Goal: Task Accomplishment & Management: Manage account settings

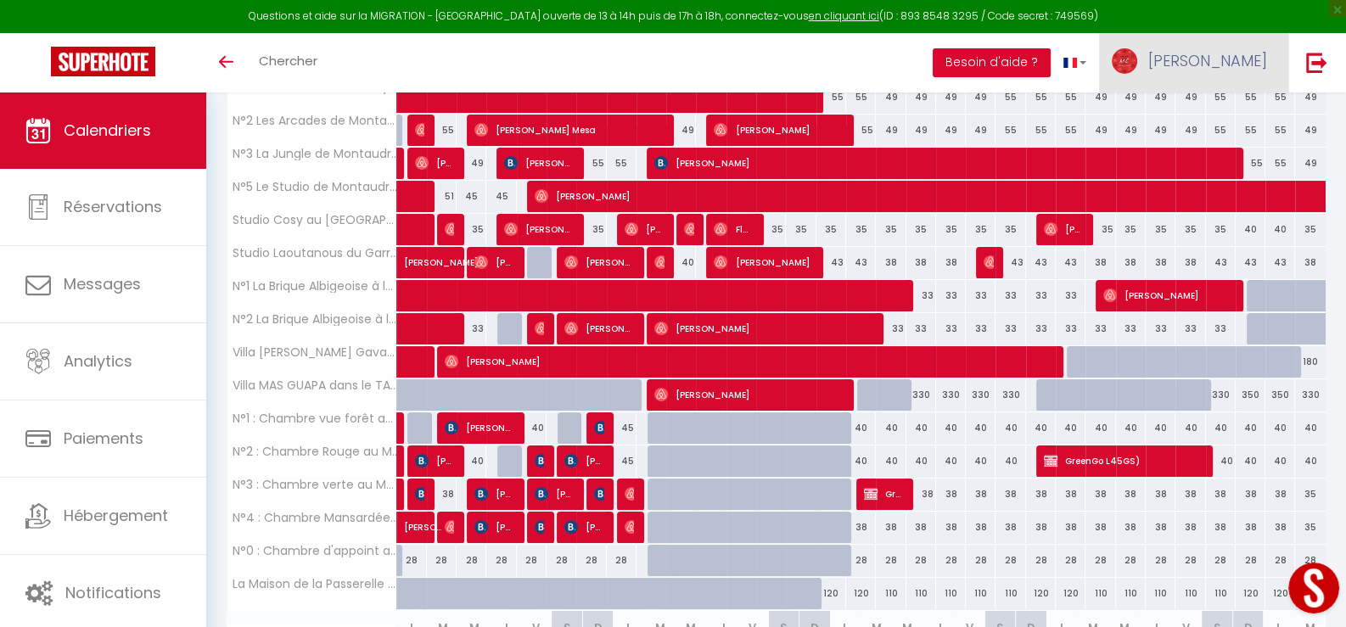
click at [1271, 69] on link "[PERSON_NAME]" at bounding box center [1193, 62] width 189 height 59
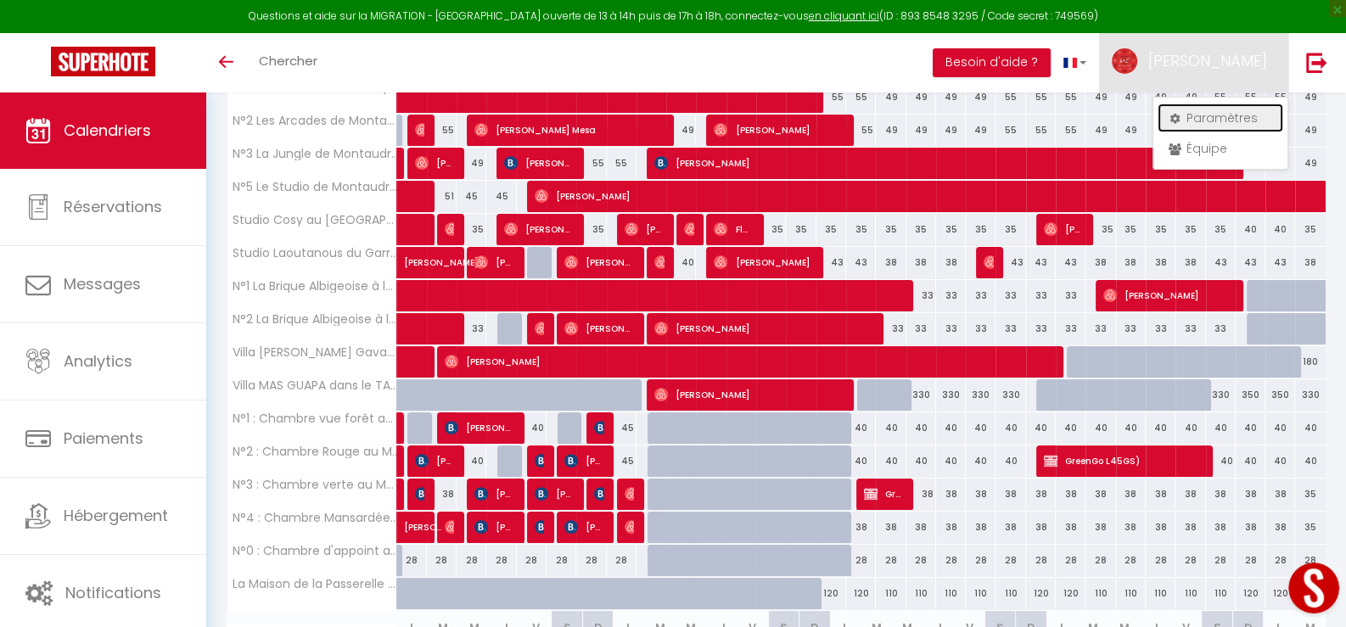
click at [1232, 112] on link "Paramètres" at bounding box center [1221, 118] width 126 height 29
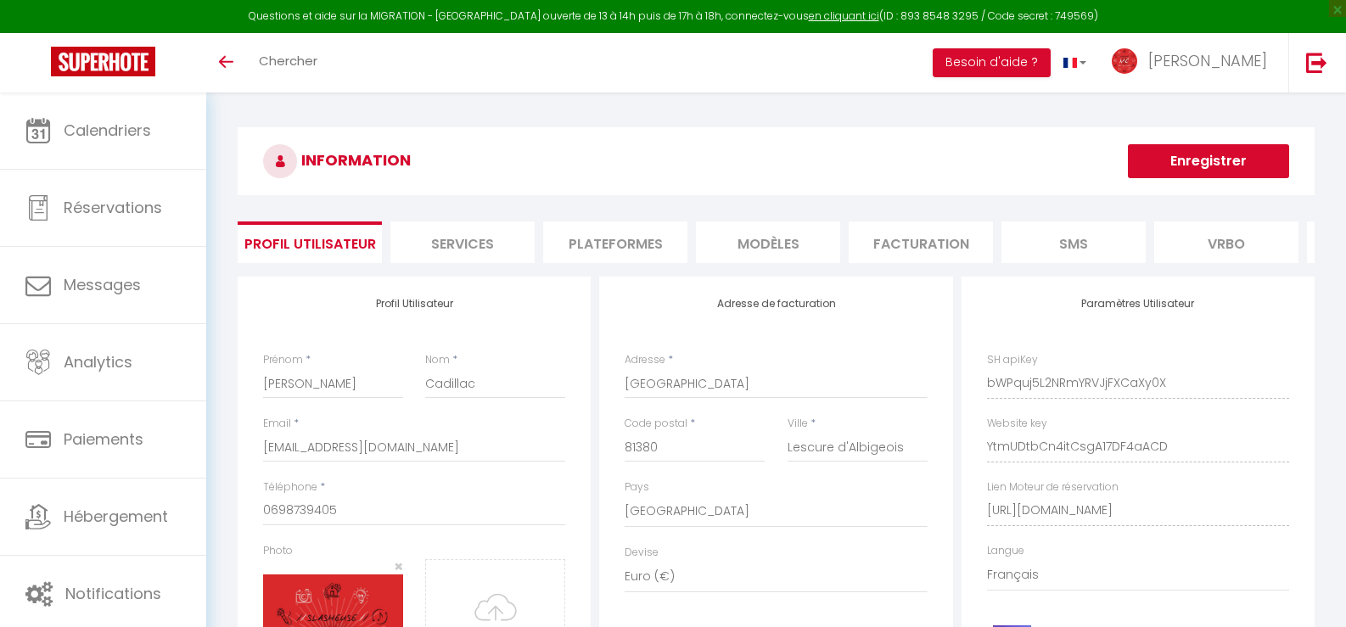
select select "28"
select select "fr"
click at [641, 244] on li "Plateformes" at bounding box center [615, 243] width 144 height 42
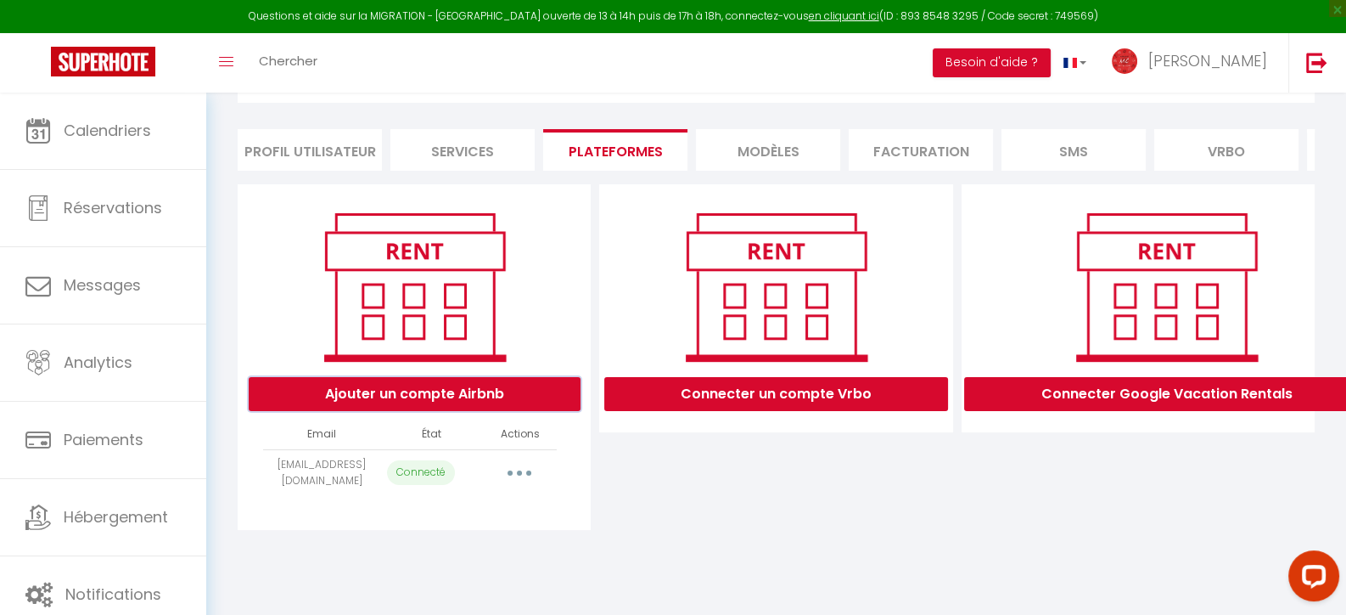
click at [427, 390] on button "Ajouter un compte Airbnb" at bounding box center [415, 394] width 332 height 34
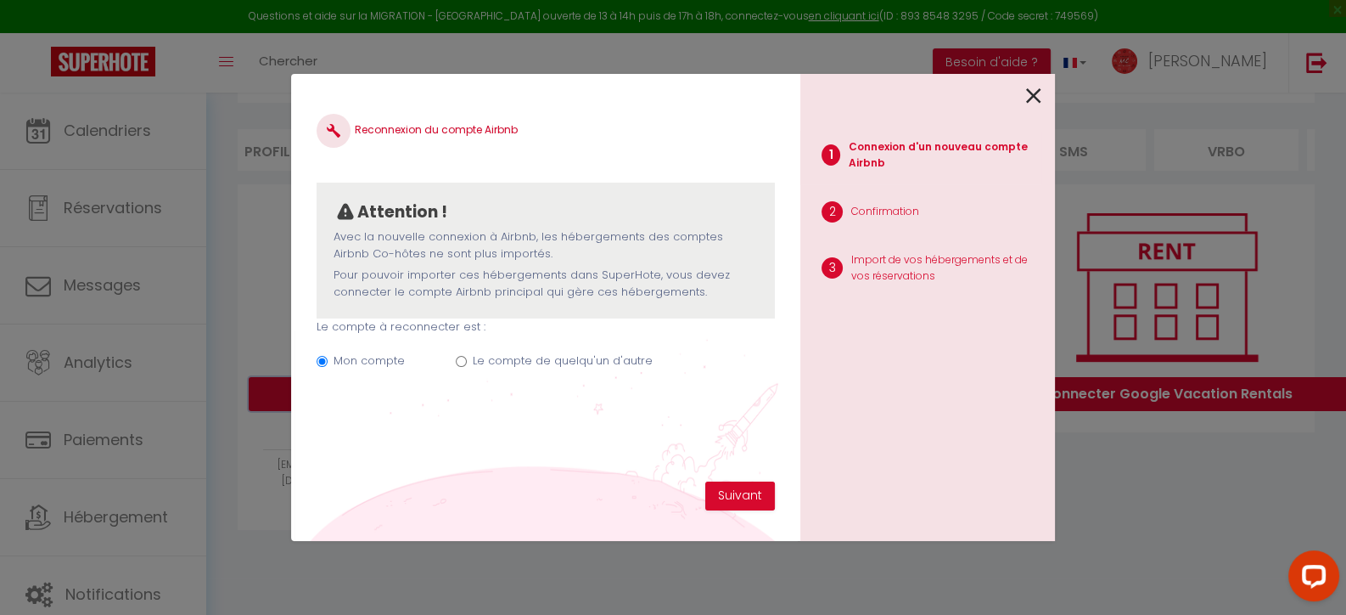
scroll to position [93, 0]
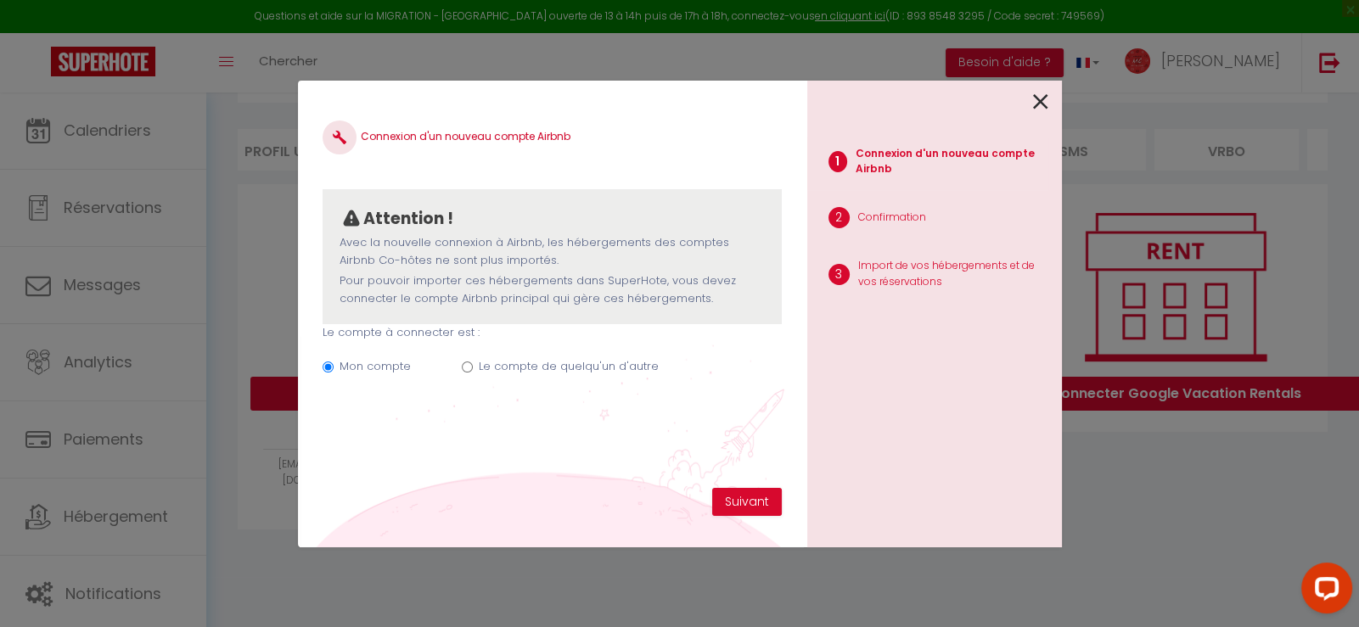
click at [470, 368] on input "Le compte de quelqu'un d'autre" at bounding box center [467, 367] width 11 height 11
radio input "true"
radio input "false"
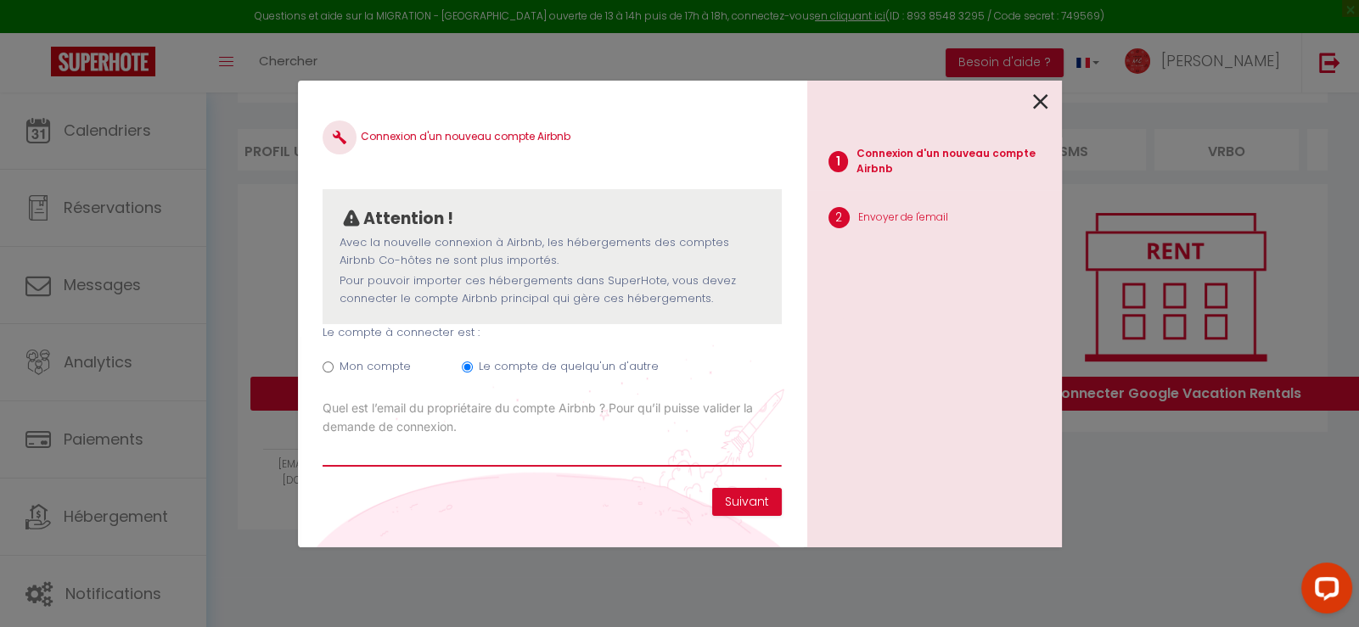
click at [541, 446] on input "Email connexion Airbnb" at bounding box center [552, 451] width 458 height 31
paste input "[EMAIL_ADDRESS][DOMAIN_NAME]"
type input "[EMAIL_ADDRESS][DOMAIN_NAME]"
click at [732, 498] on button "Suivant" at bounding box center [747, 502] width 70 height 29
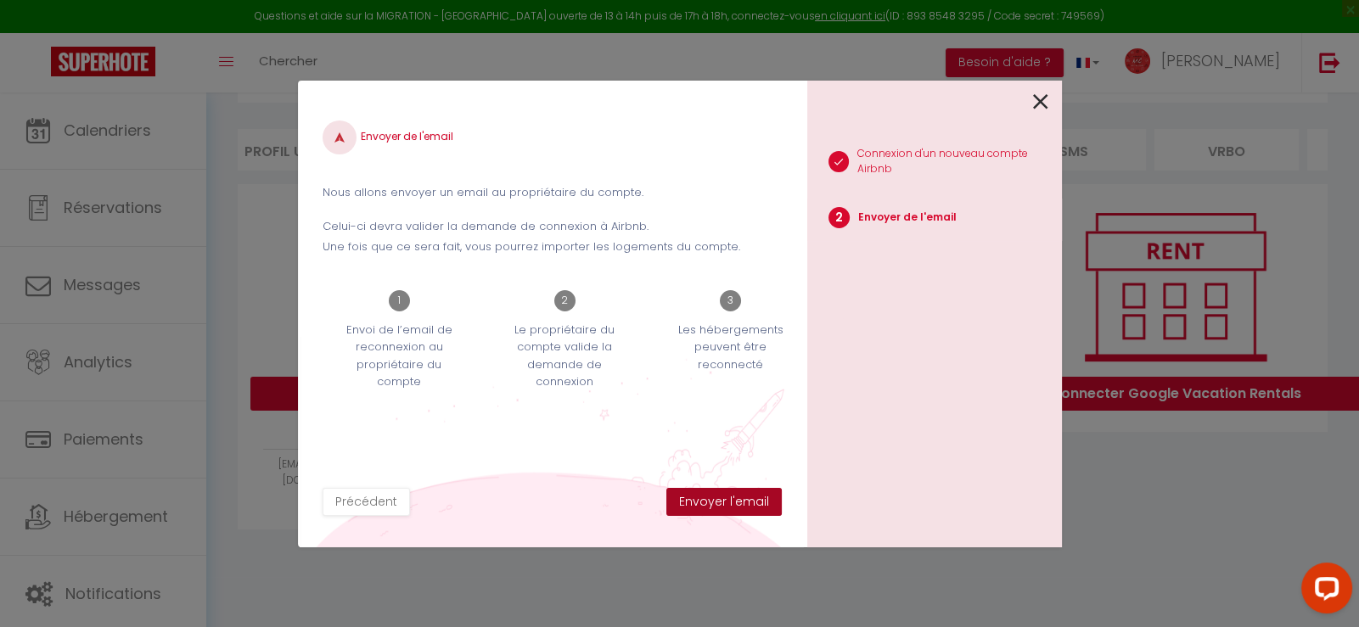
click at [710, 500] on button "Envoyer l'email" at bounding box center [723, 502] width 115 height 29
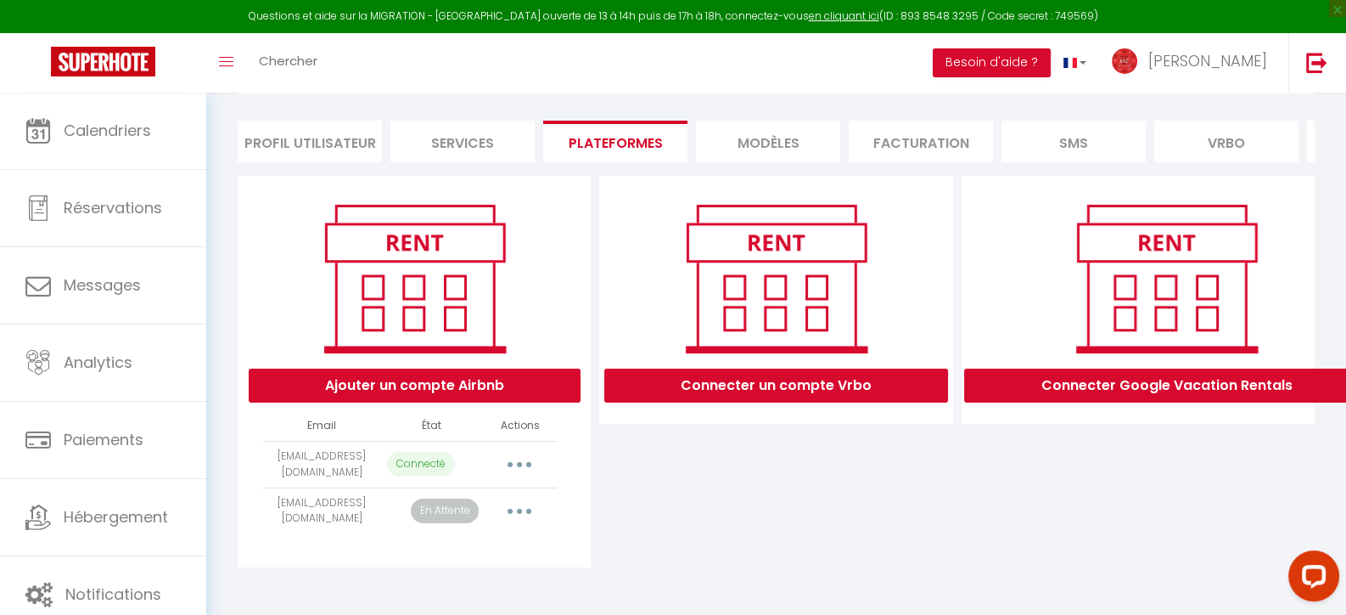
scroll to position [113, 0]
click at [665, 495] on div "Connecter un compte Vrbo" at bounding box center [776, 371] width 362 height 391
click at [405, 388] on button "Ajouter un compte Airbnb" at bounding box center [415, 385] width 332 height 34
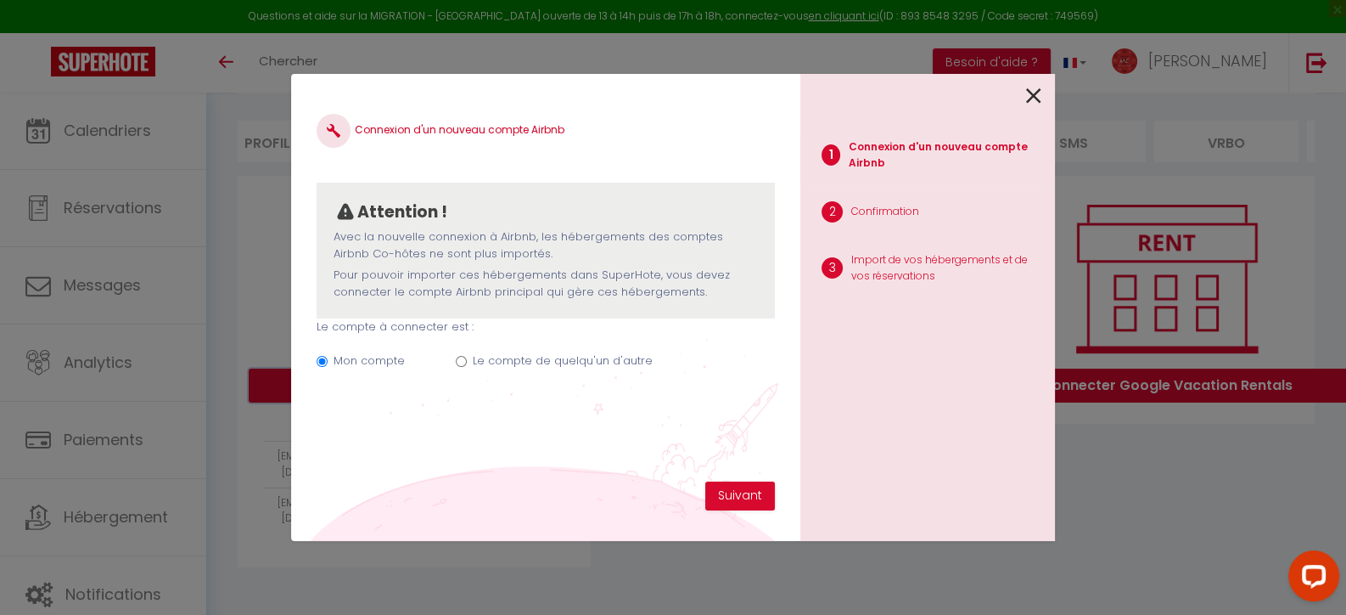
scroll to position [100, 0]
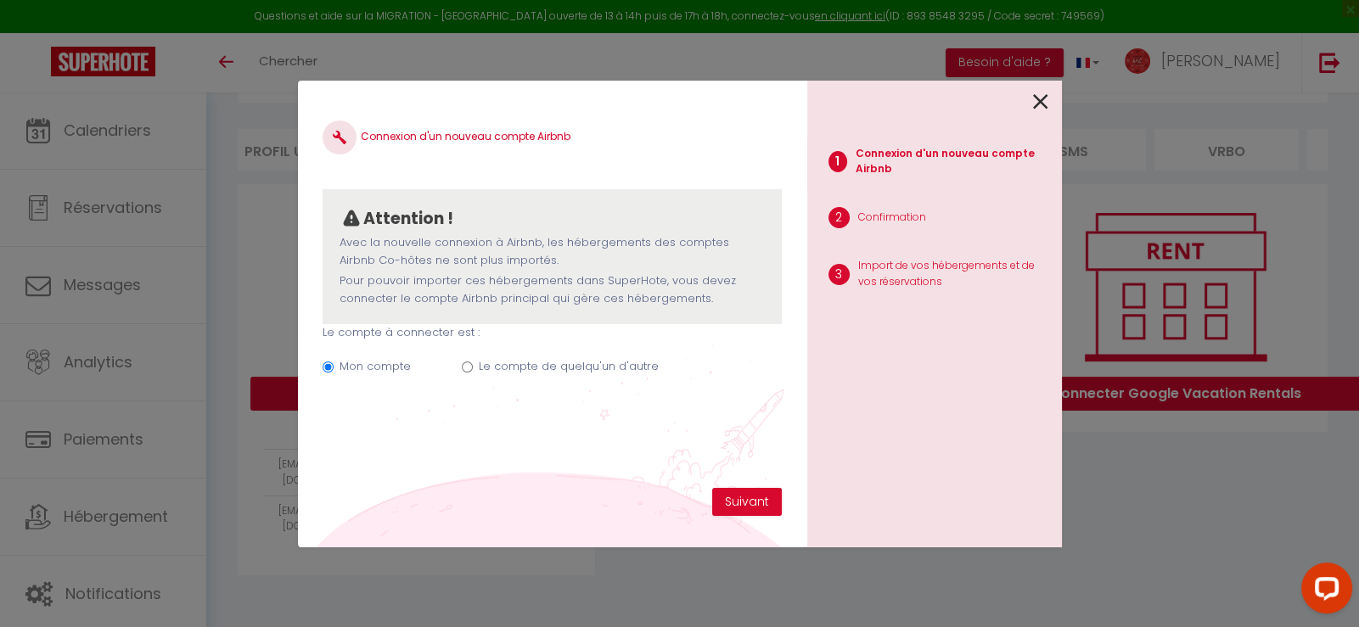
click at [564, 364] on label "Le compte de quelqu'un d'autre" at bounding box center [569, 366] width 180 height 17
click at [473, 364] on input "Le compte de quelqu'un d'autre" at bounding box center [467, 367] width 11 height 11
radio input "true"
radio input "false"
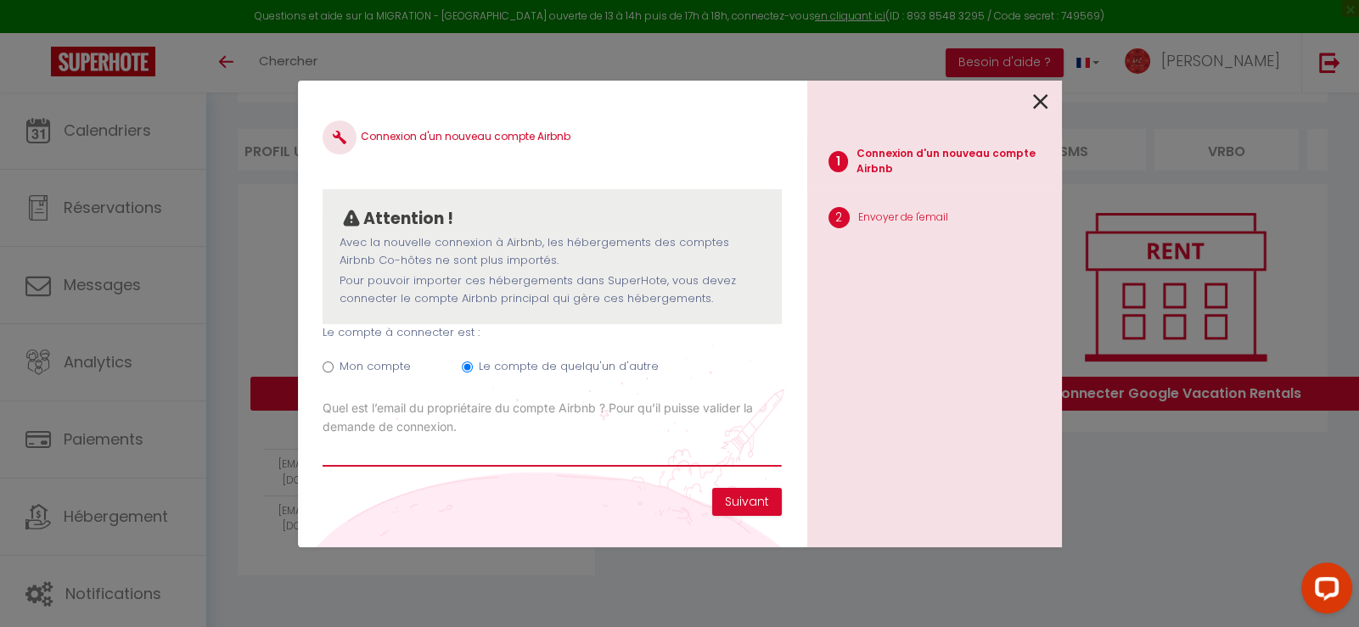
click at [514, 449] on input "Email connexion Airbnb" at bounding box center [552, 451] width 458 height 31
paste input "[EMAIL_ADDRESS][PERSON_NAME][DOMAIN_NAME]"
type input "[EMAIL_ADDRESS][PERSON_NAME][DOMAIN_NAME]"
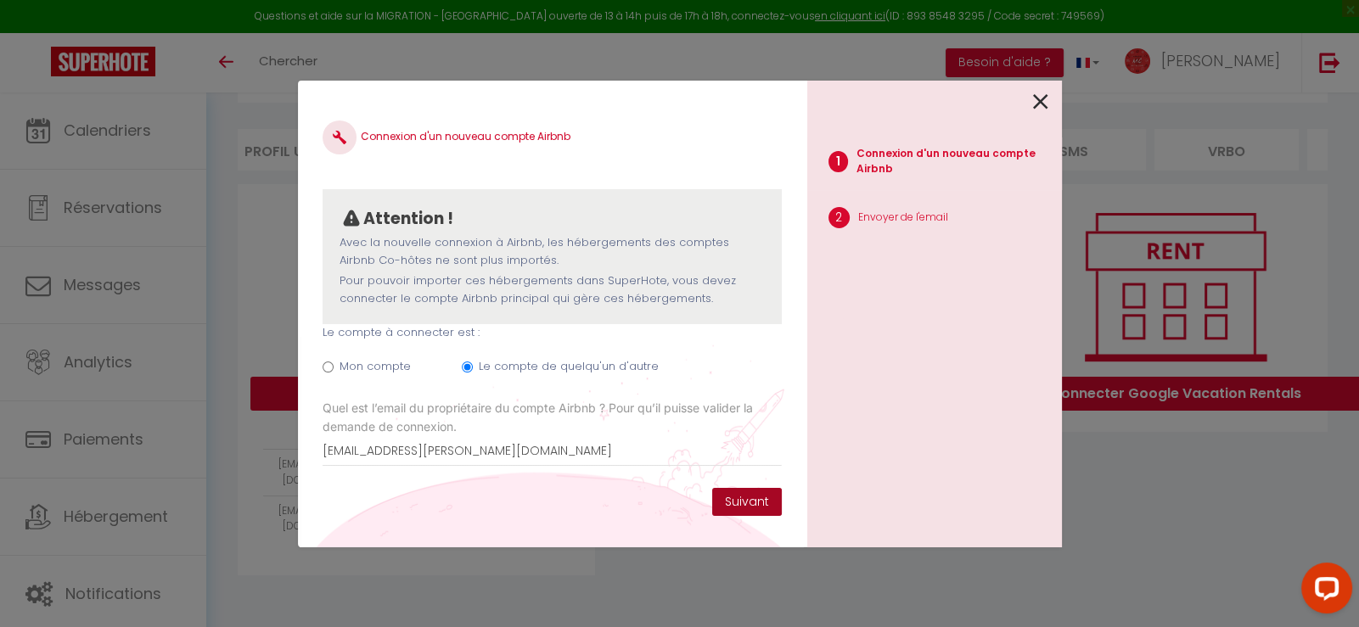
click at [762, 498] on button "Suivant" at bounding box center [747, 502] width 70 height 29
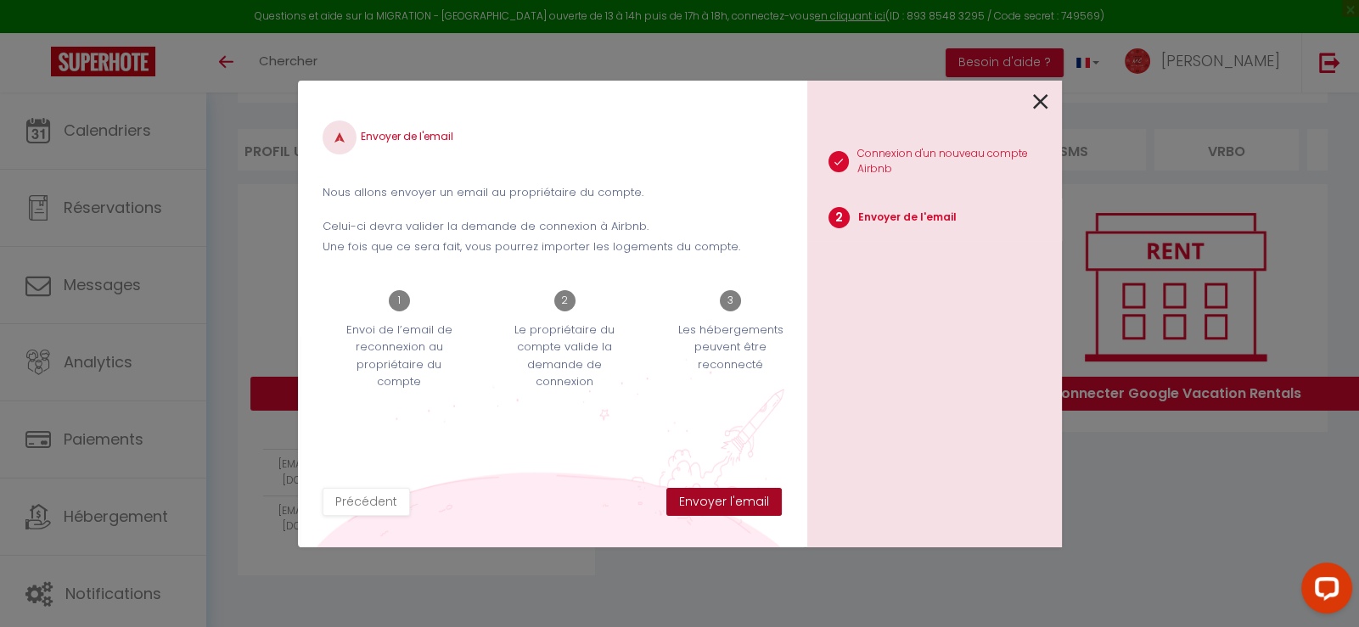
click at [740, 502] on button "Envoyer l'email" at bounding box center [723, 502] width 115 height 29
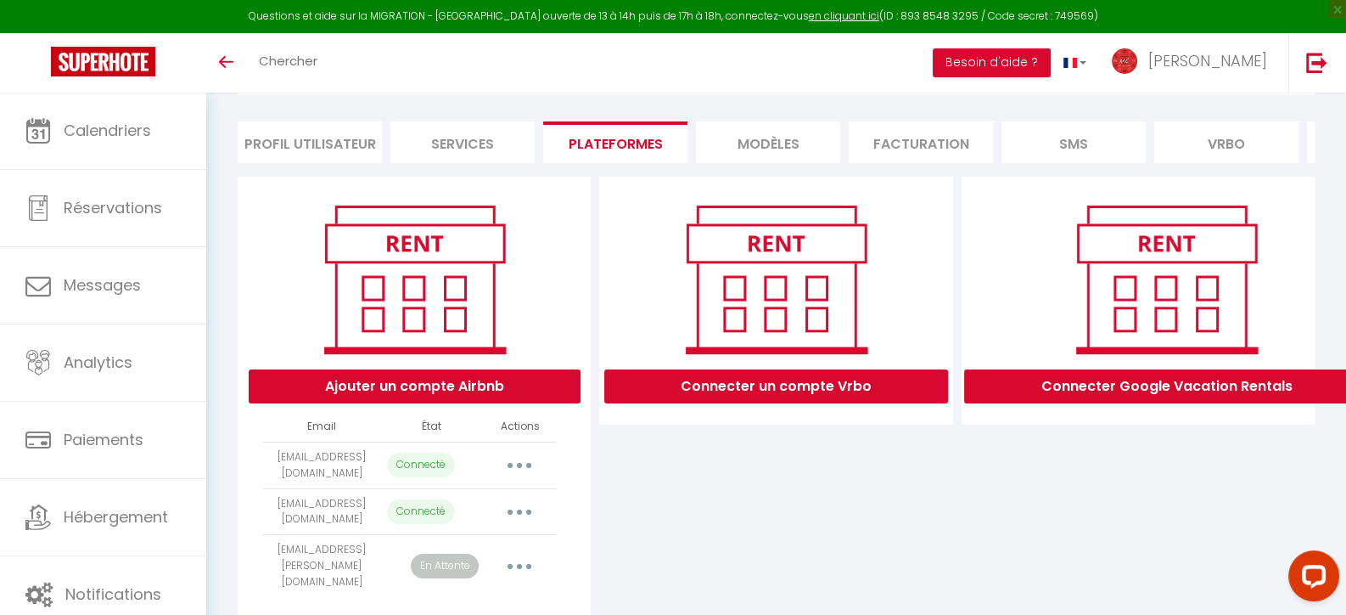
scroll to position [159, 0]
